Goal: Task Accomplishment & Management: Complete application form

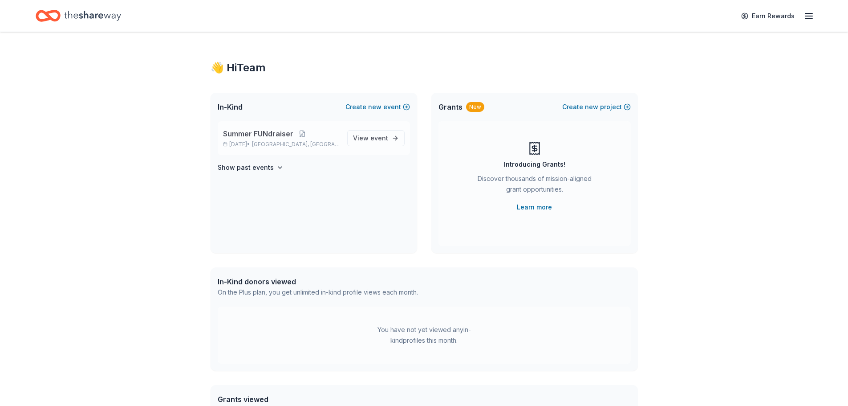
click at [265, 133] on span "Summer FUNdraiser" at bounding box center [258, 133] width 70 height 11
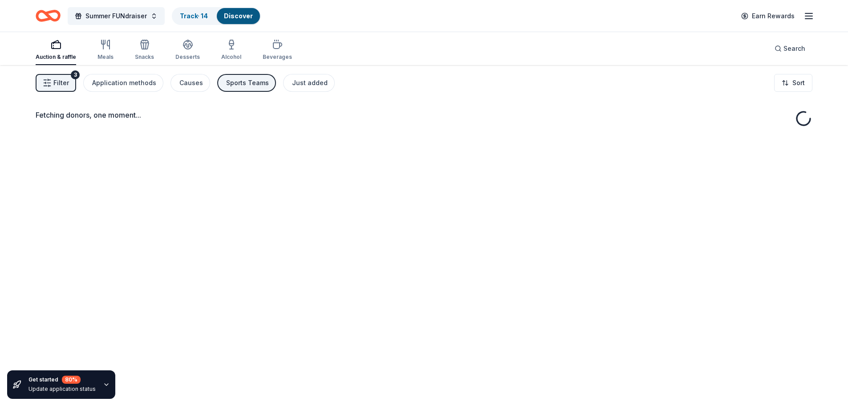
click at [370, 135] on div "Fetching donors, one moment..." at bounding box center [424, 268] width 848 height 406
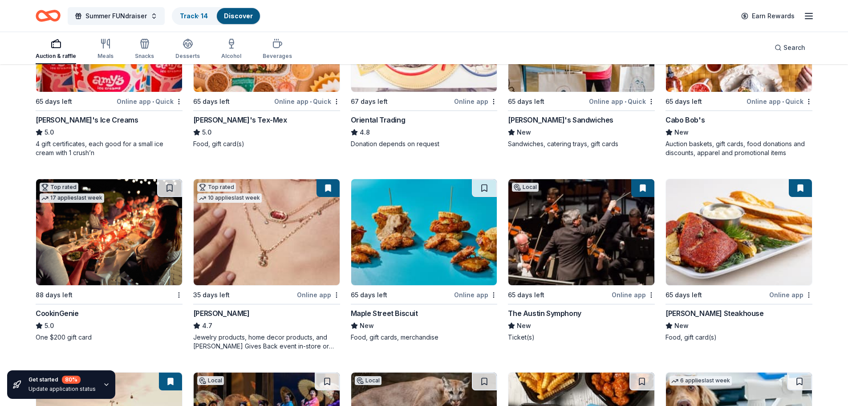
scroll to position [122, 0]
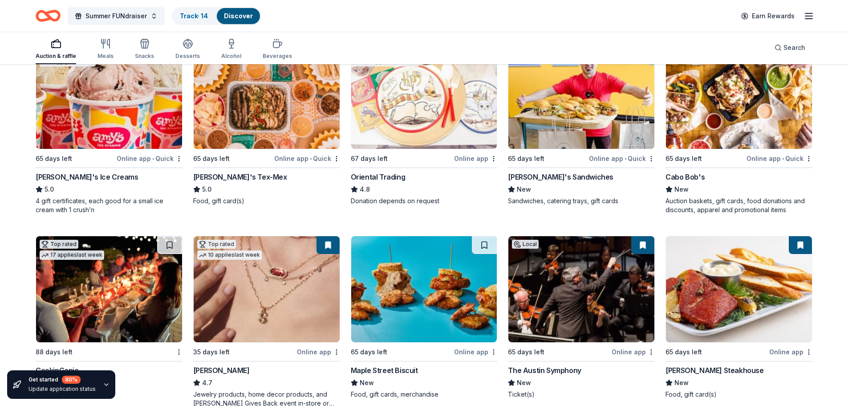
click at [105, 105] on img at bounding box center [109, 96] width 146 height 106
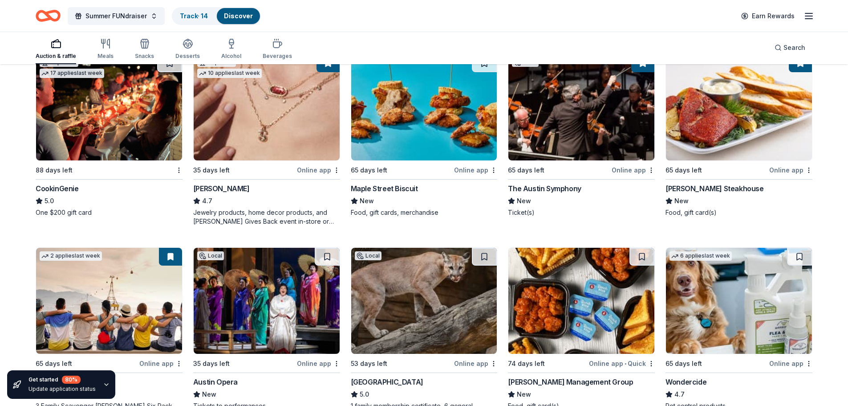
scroll to position [304, 0]
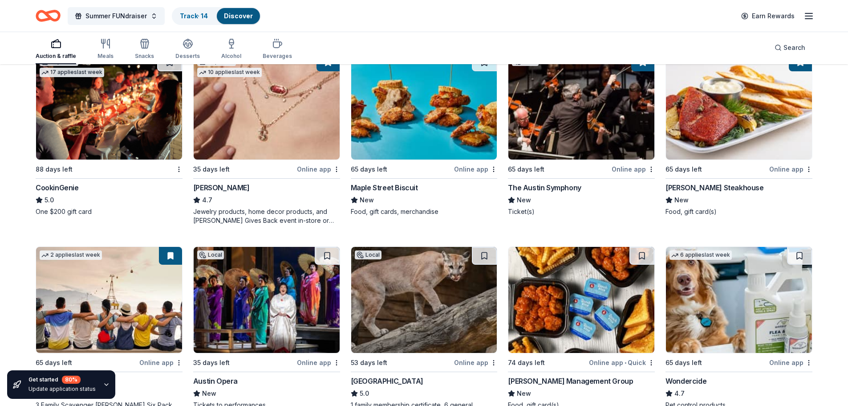
click at [682, 184] on div "Perry's Steakhouse" at bounding box center [715, 187] width 98 height 11
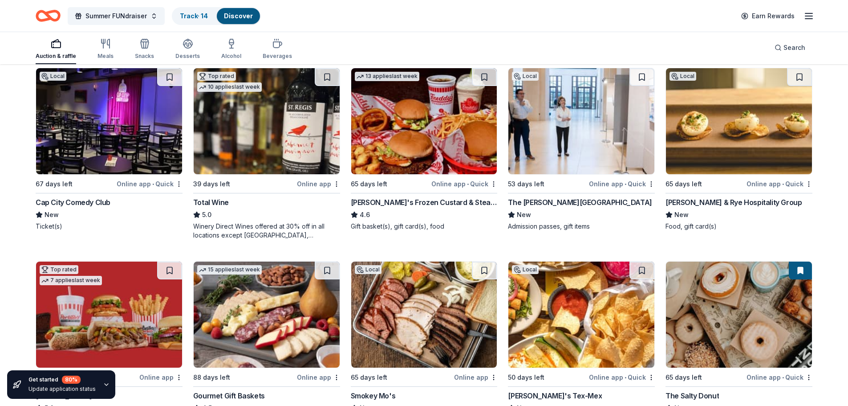
scroll to position [870, 0]
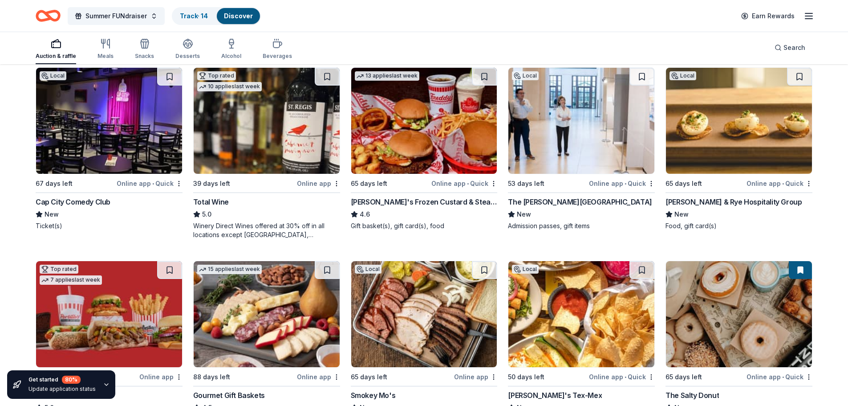
click at [52, 204] on div "Cap City Comedy Club" at bounding box center [73, 201] width 75 height 11
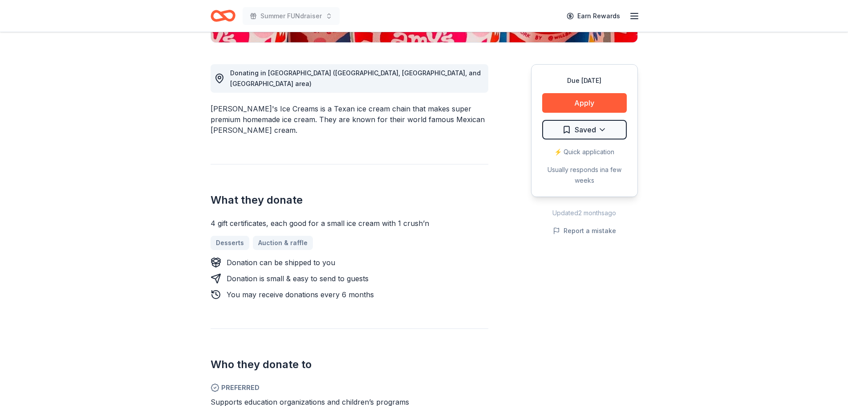
scroll to position [90, 0]
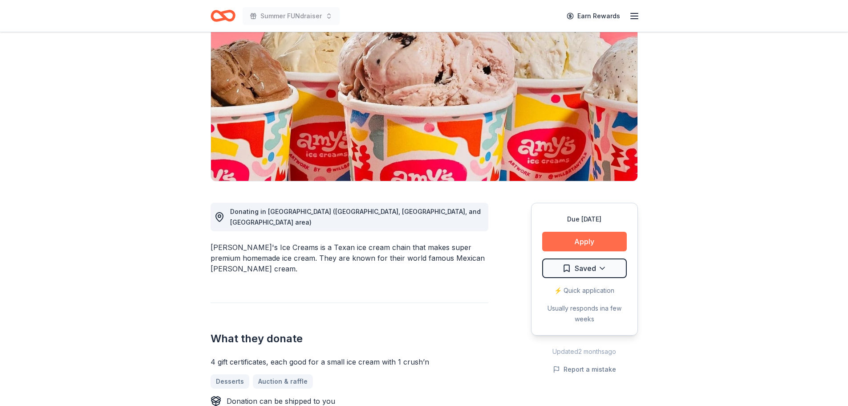
click at [573, 237] on button "Apply" at bounding box center [584, 242] width 85 height 20
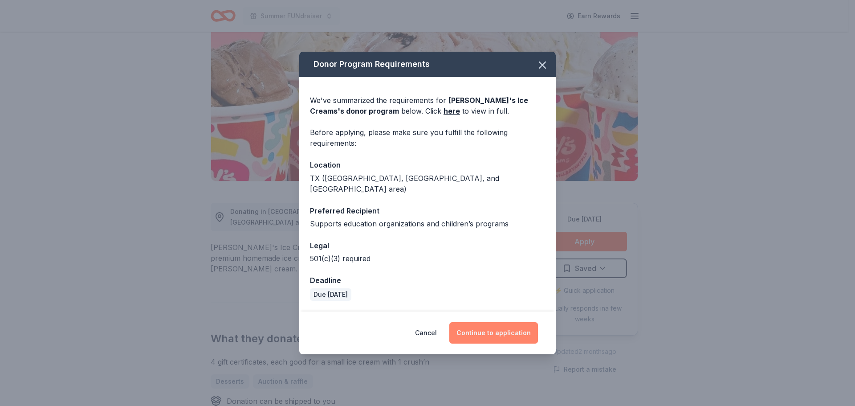
click at [494, 324] on button "Continue to application" at bounding box center [493, 332] width 89 height 21
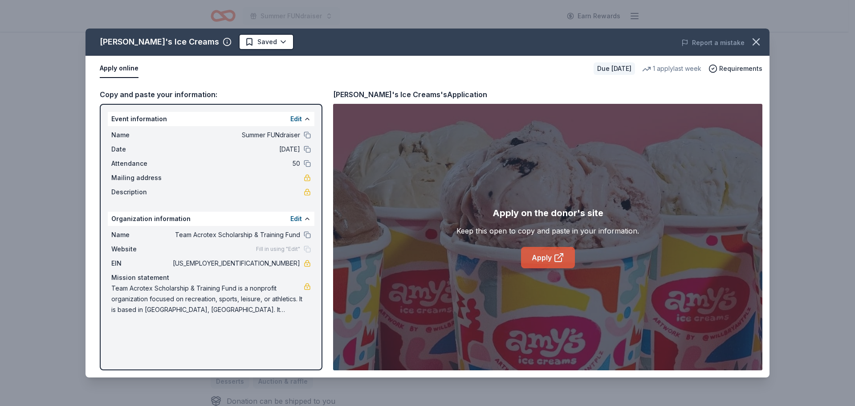
click at [544, 259] on link "Apply" at bounding box center [548, 257] width 54 height 21
click at [265, 264] on span "[US_EMPLOYER_IDENTIFICATION_NUMBER]" at bounding box center [235, 263] width 129 height 11
drag, startPoint x: 265, startPoint y: 264, endPoint x: 298, endPoint y: 261, distance: 33.5
click at [298, 261] on span "[US_EMPLOYER_IDENTIFICATION_NUMBER]" at bounding box center [235, 263] width 129 height 11
click at [277, 261] on span "[US_EMPLOYER_IDENTIFICATION_NUMBER]" at bounding box center [235, 263] width 129 height 11
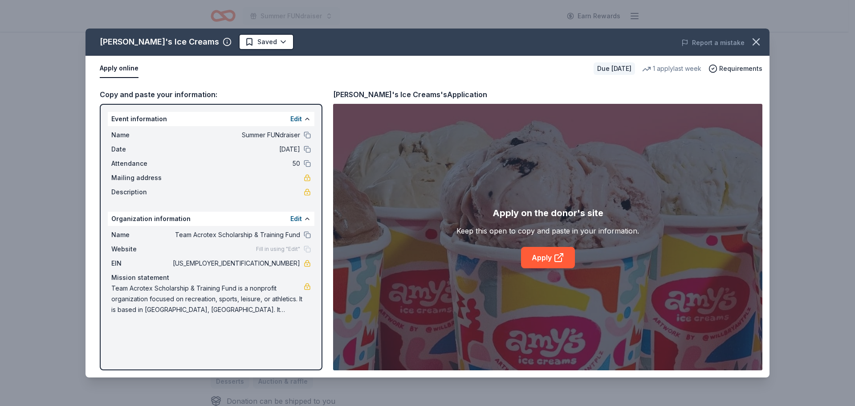
click at [277, 261] on span "[US_EMPLOYER_IDENTIFICATION_NUMBER]" at bounding box center [235, 263] width 129 height 11
click at [758, 41] on icon "button" at bounding box center [756, 42] width 12 height 12
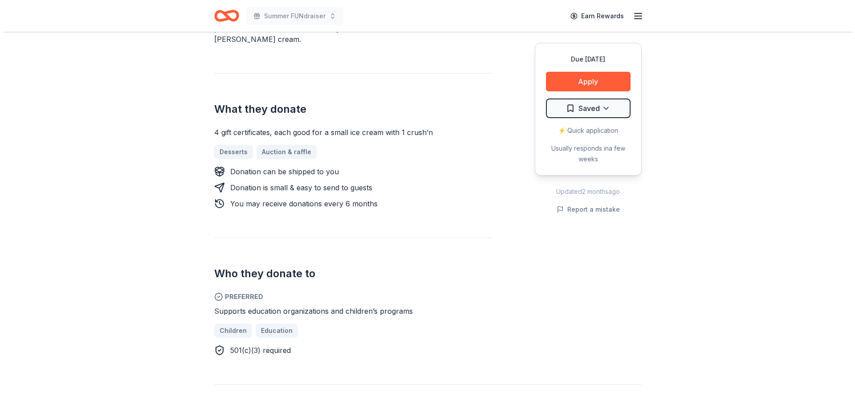
scroll to position [358, 0]
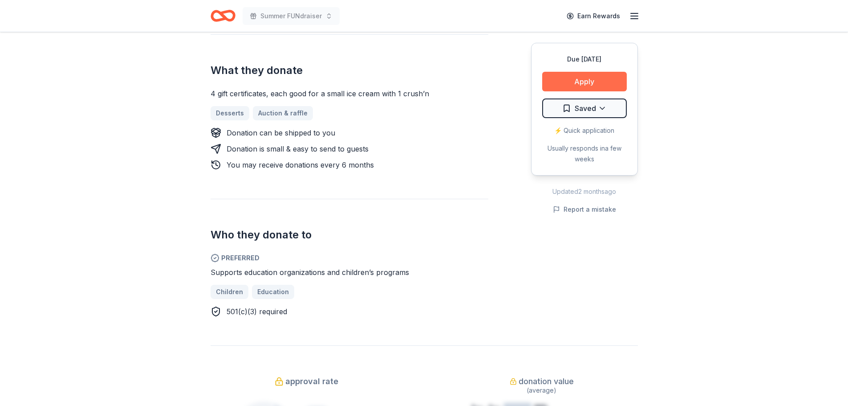
click at [584, 86] on button "Apply" at bounding box center [584, 82] width 85 height 20
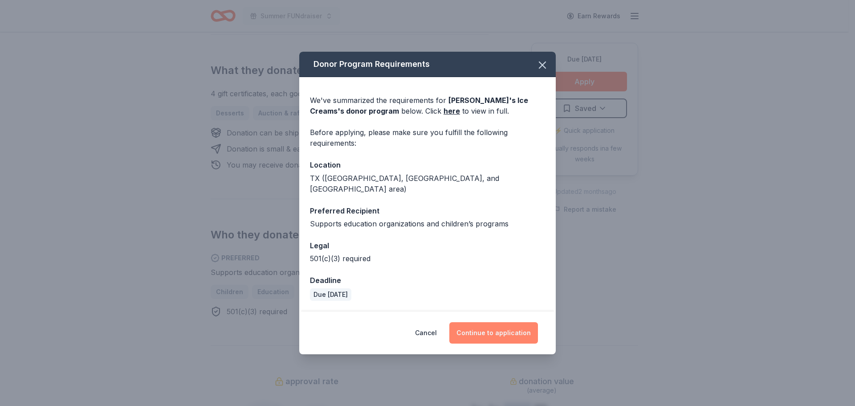
click at [482, 331] on button "Continue to application" at bounding box center [493, 332] width 89 height 21
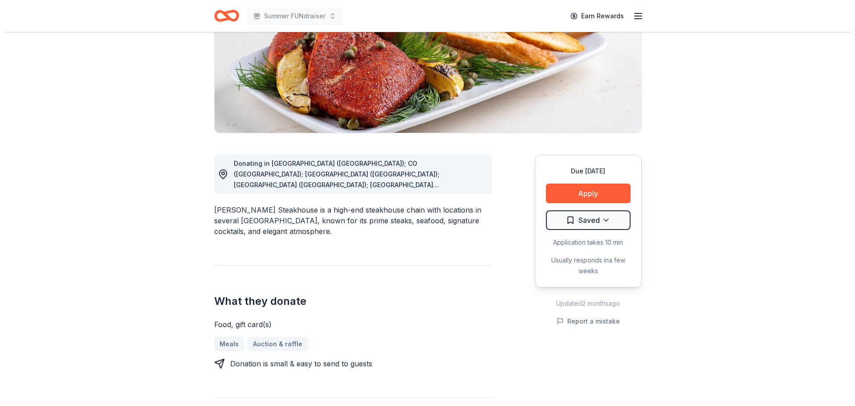
scroll to position [137, 0]
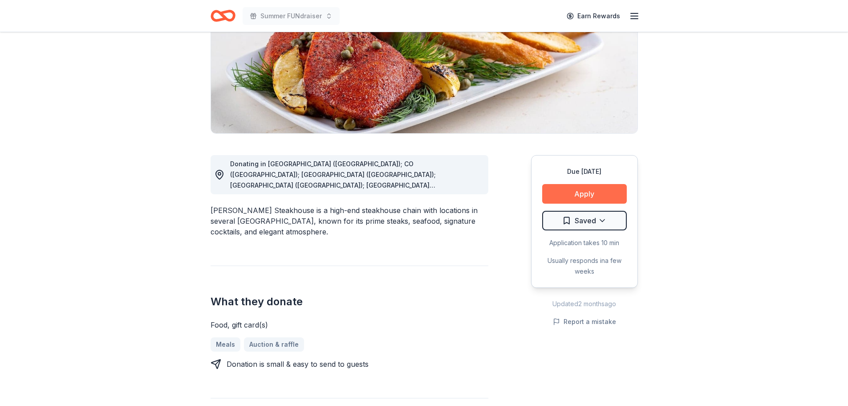
click at [567, 192] on button "Apply" at bounding box center [584, 194] width 85 height 20
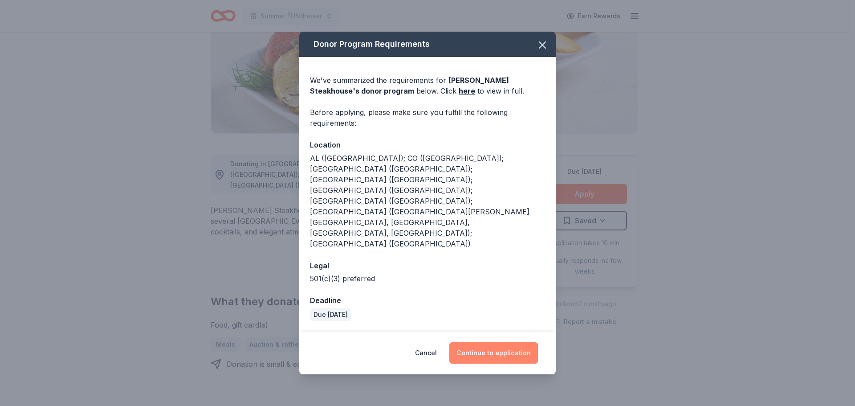
click at [484, 342] on button "Continue to application" at bounding box center [493, 352] width 89 height 21
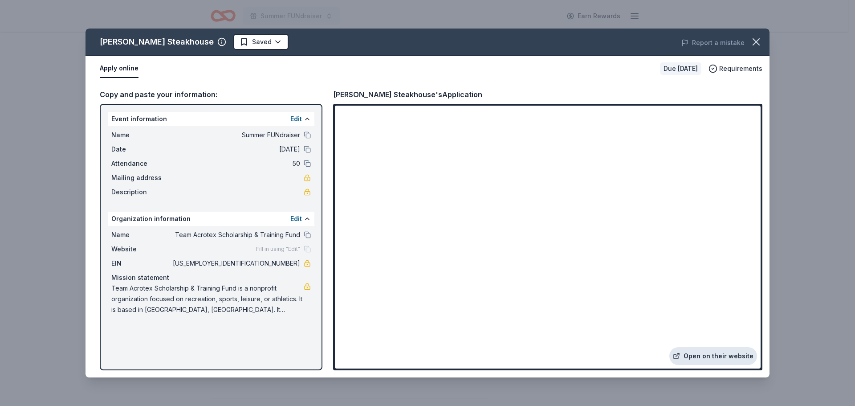
click at [713, 358] on link "Open on their website" at bounding box center [713, 356] width 88 height 18
